Goal: Information Seeking & Learning: Learn about a topic

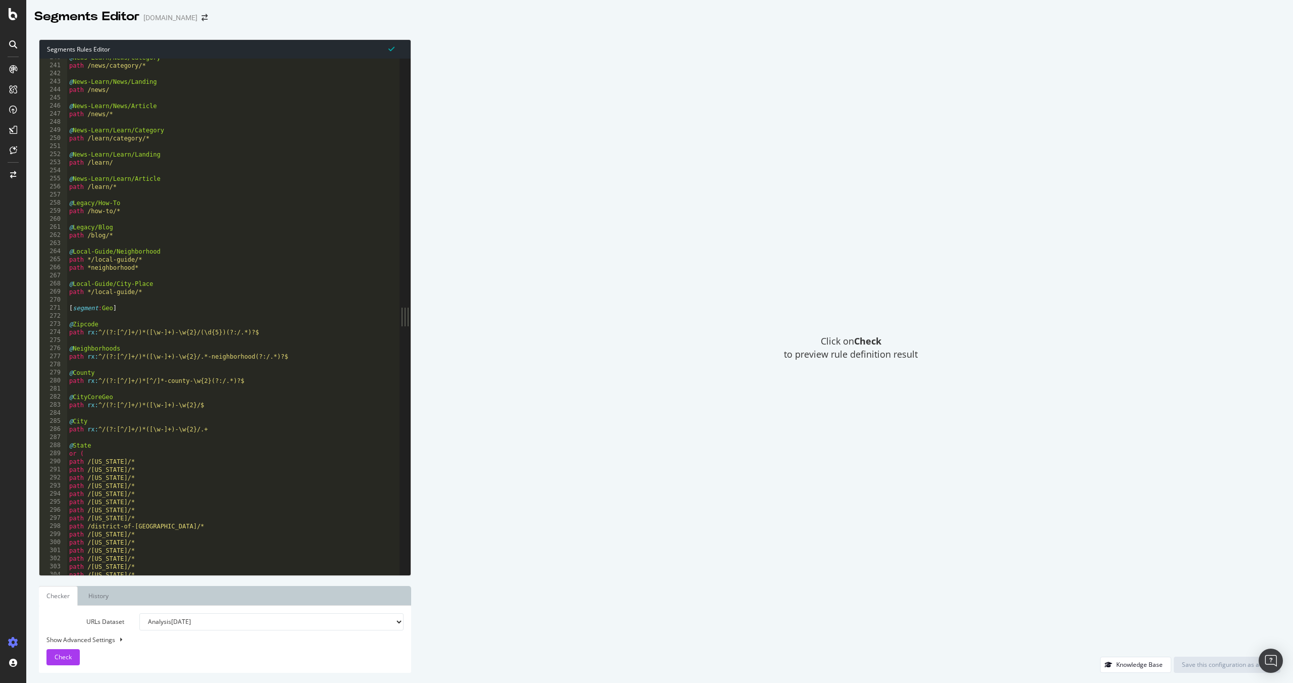
scroll to position [1928, 0]
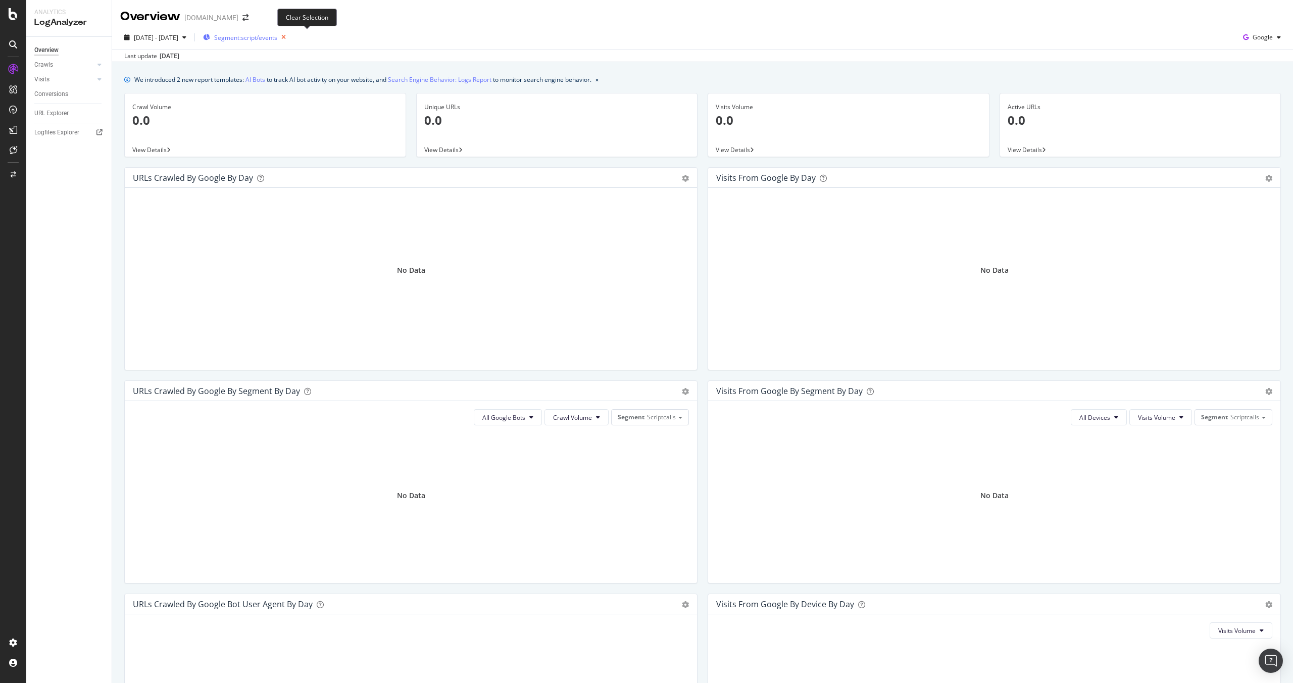
click at [290, 31] on icon "button" at bounding box center [283, 37] width 13 height 14
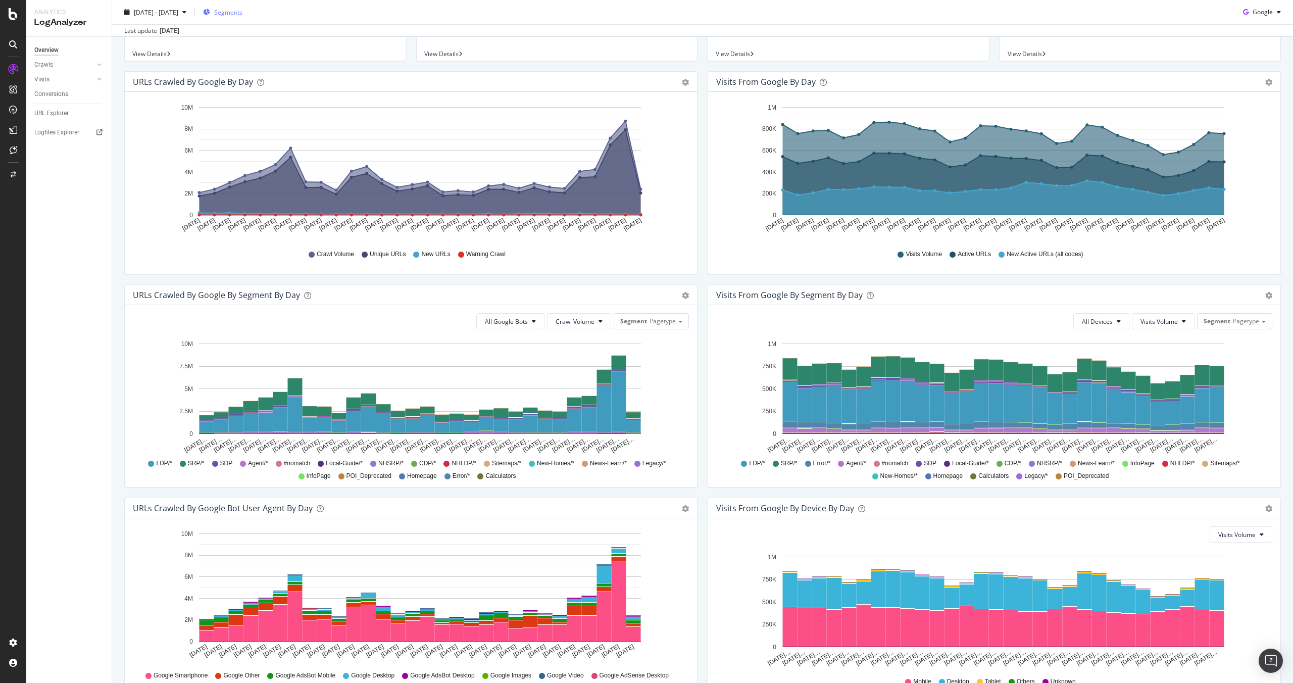
scroll to position [159, 0]
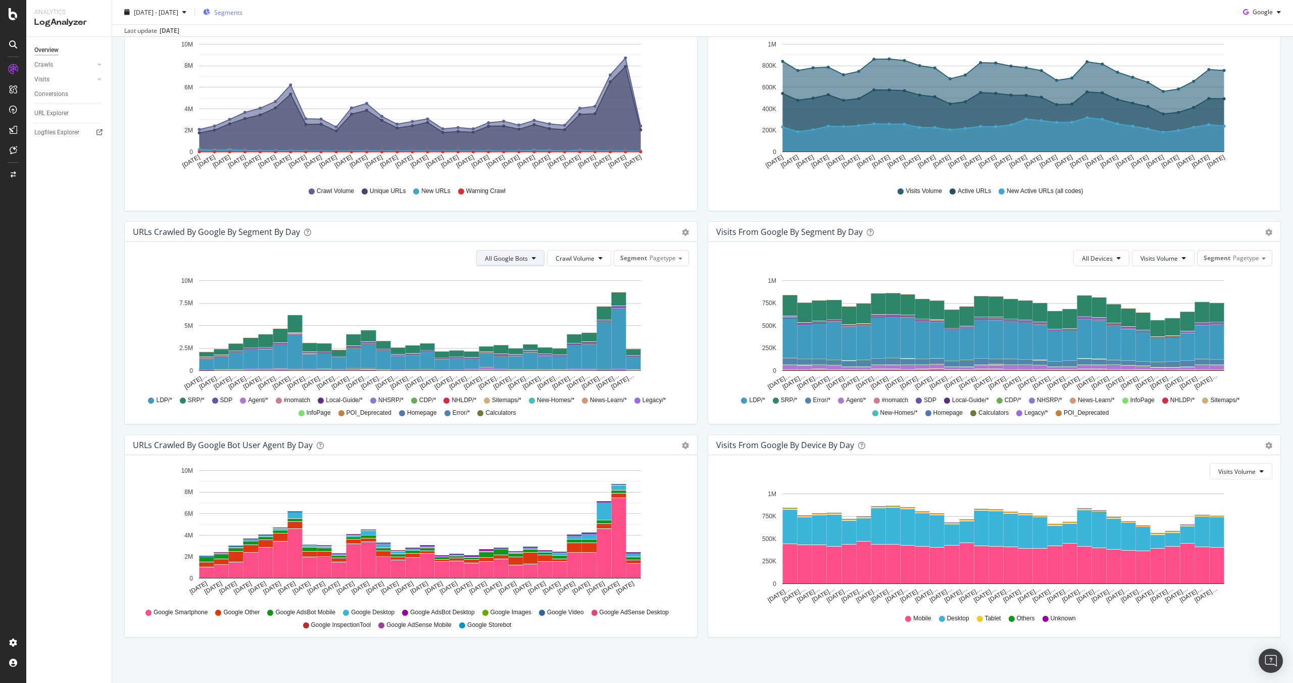
click at [521, 258] on span "All Google Bots" at bounding box center [506, 258] width 43 height 9
click at [511, 350] on span "Google Smartphone" at bounding box center [517, 352] width 71 height 9
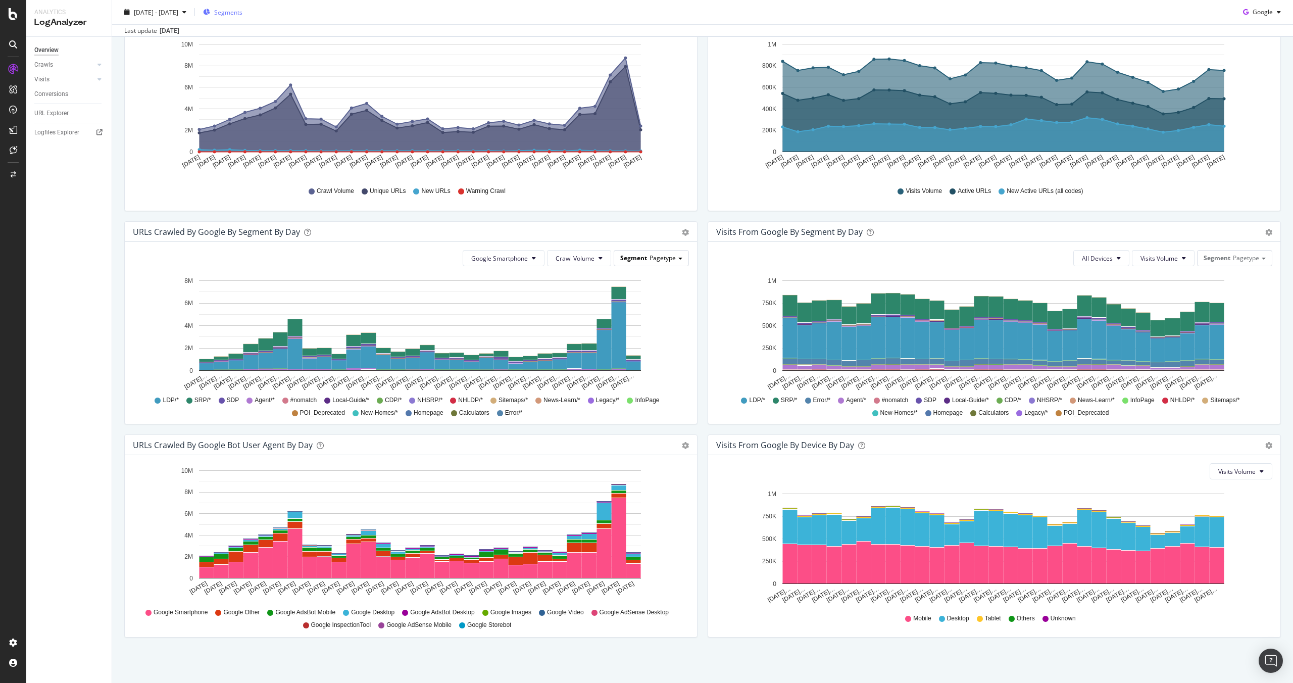
click at [656, 258] on span "Pagetype" at bounding box center [662, 257] width 26 height 9
click at [333, 264] on div "Google Smartphone Crawl Volume Segment Pagetype Pagetype Geo SegmentGEO Segment…" at bounding box center [411, 258] width 556 height 16
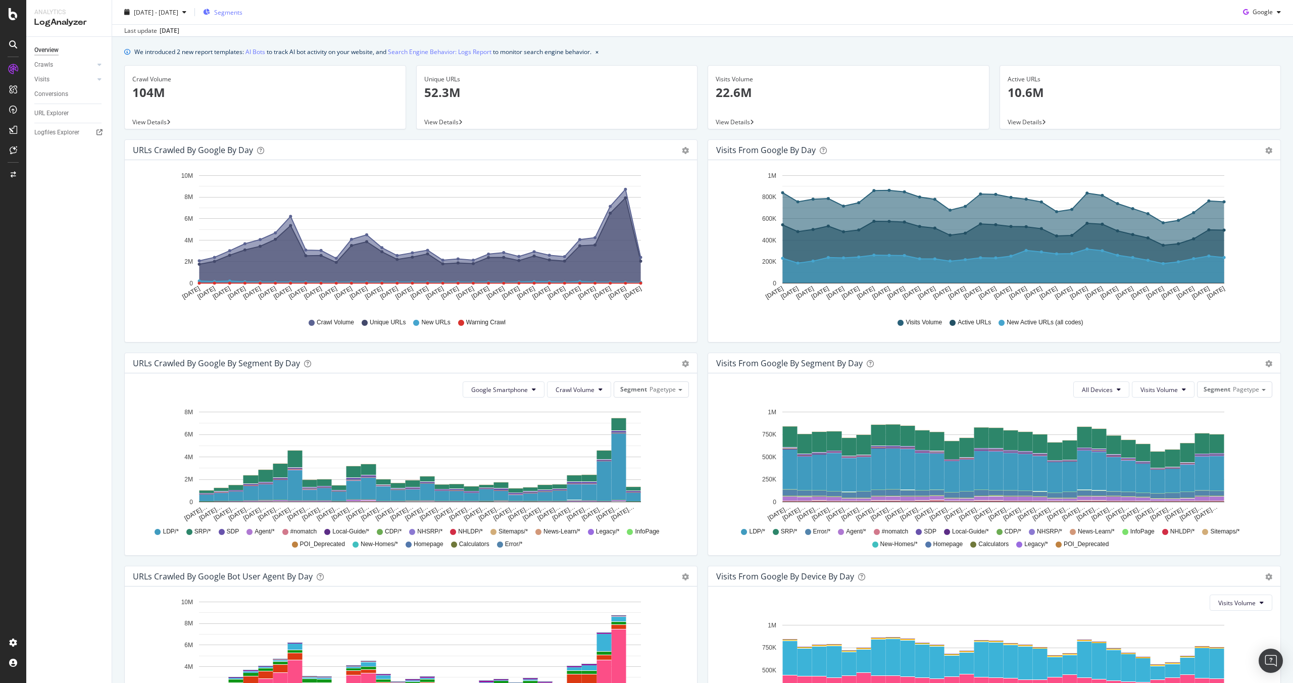
scroll to position [0, 0]
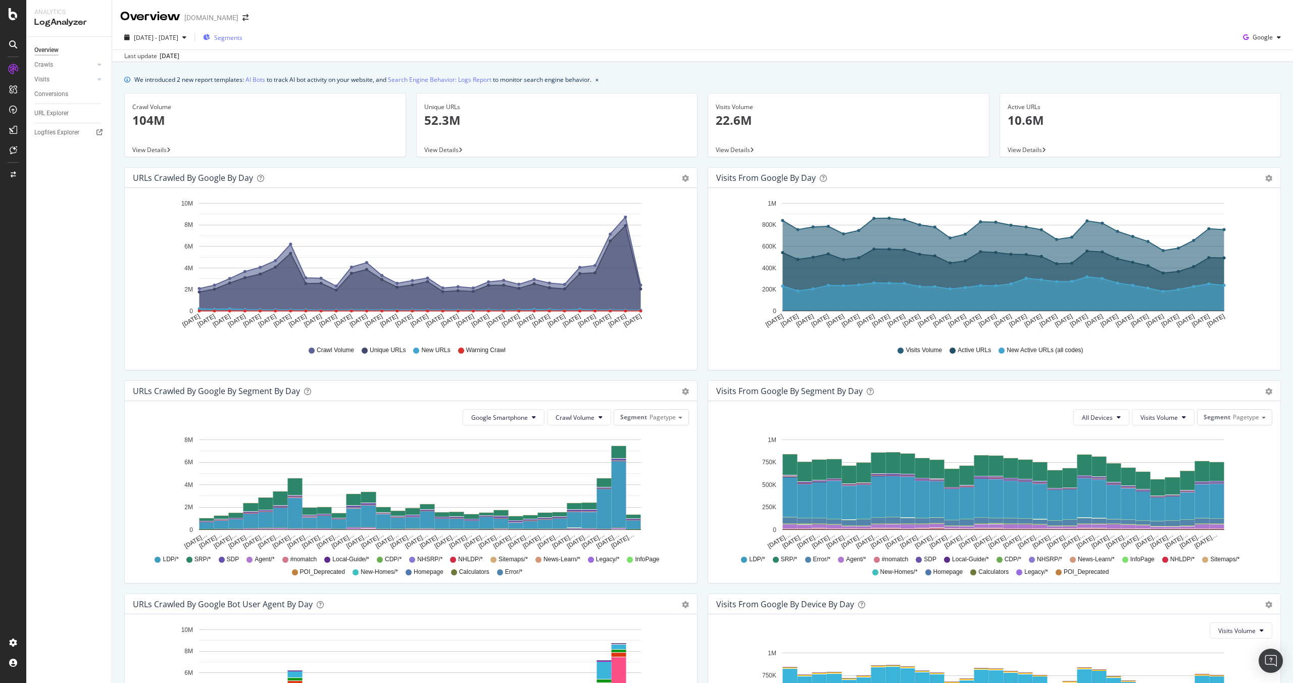
click at [242, 40] on span "Segments" at bounding box center [228, 37] width 28 height 9
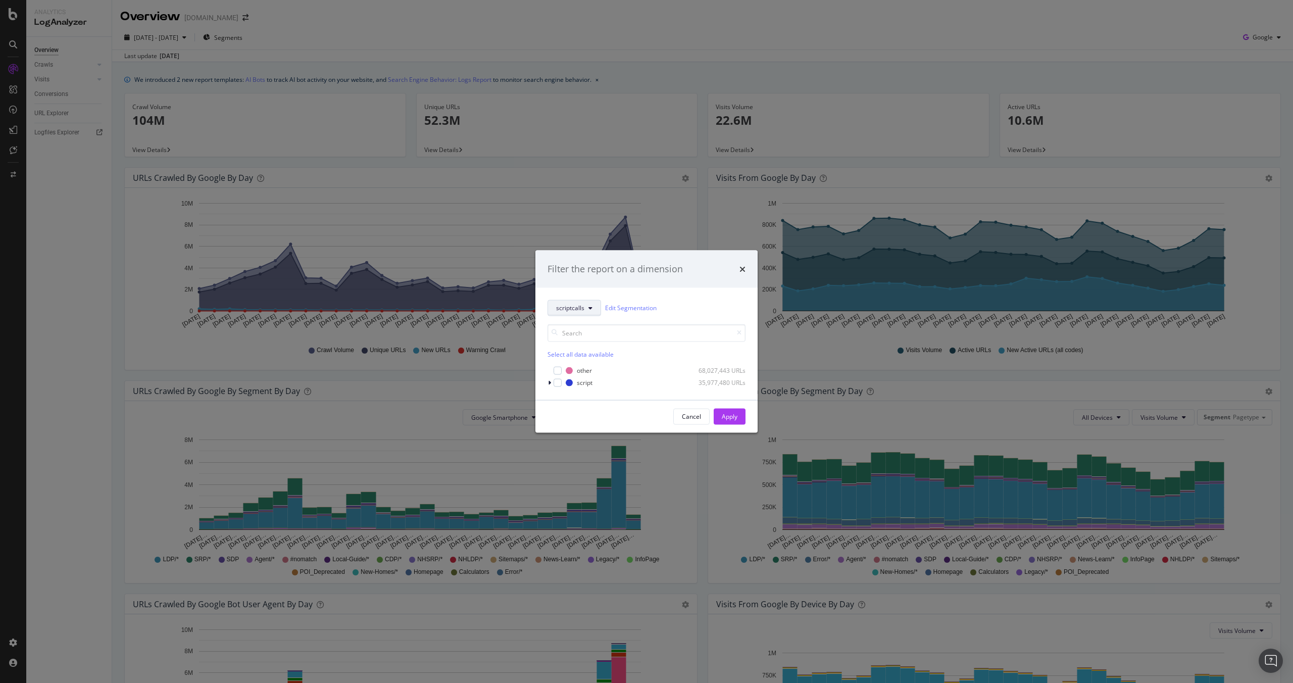
click at [578, 302] on button "scriptcalls" at bounding box center [574, 307] width 54 height 16
click at [591, 340] on span "pagetype" at bounding box center [582, 343] width 52 height 9
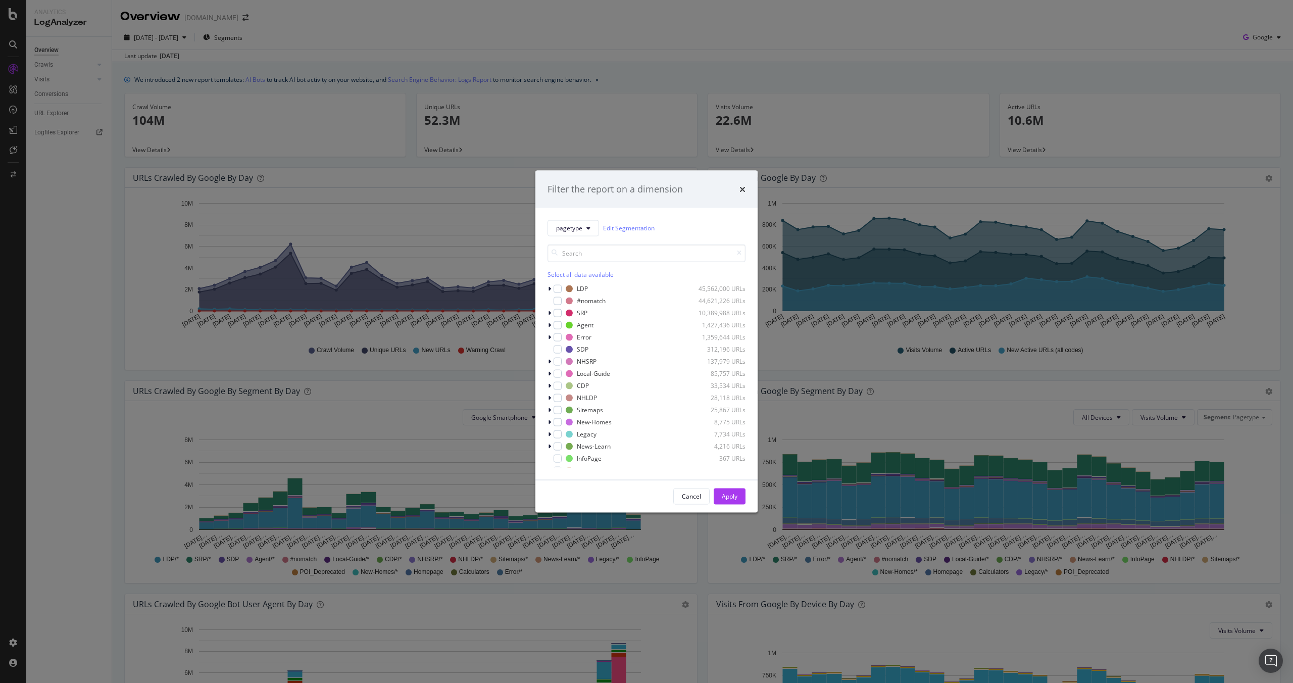
click at [738, 191] on div "Filter the report on a dimension" at bounding box center [646, 189] width 198 height 13
click at [742, 191] on icon "times" at bounding box center [742, 189] width 6 height 8
